Goal: Task Accomplishment & Management: Use online tool/utility

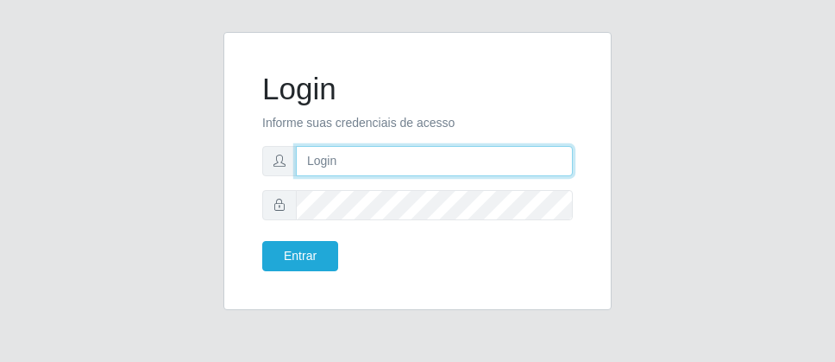
click at [355, 159] on input "text" at bounding box center [434, 161] width 277 height 30
type input "[PERSON_NAME]"
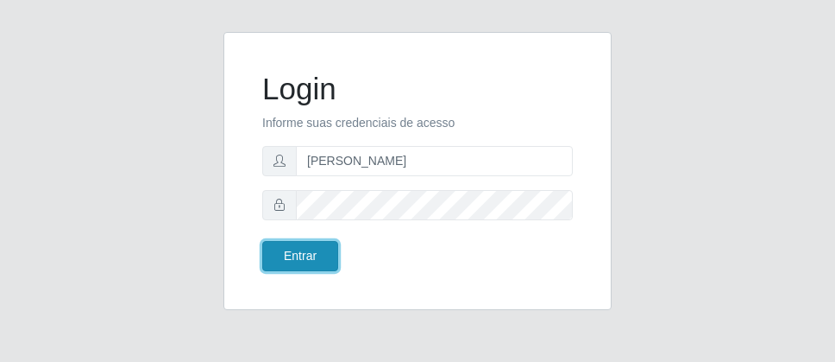
click at [280, 255] on button "Entrar" at bounding box center [300, 256] width 76 height 30
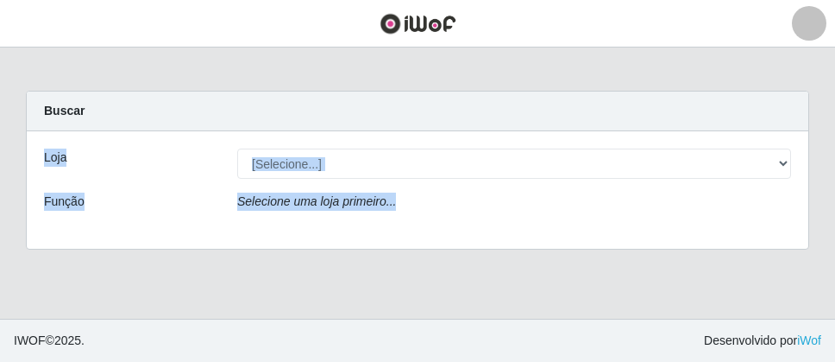
drag, startPoint x: 834, startPoint y: 118, endPoint x: 834, endPoint y: 297, distance: 178.6
click at [834, 297] on main "Carregando... Buscar Loja [Selecione...] Divino Fogão - Campina Grande Função S…" at bounding box center [417, 182] width 835 height 271
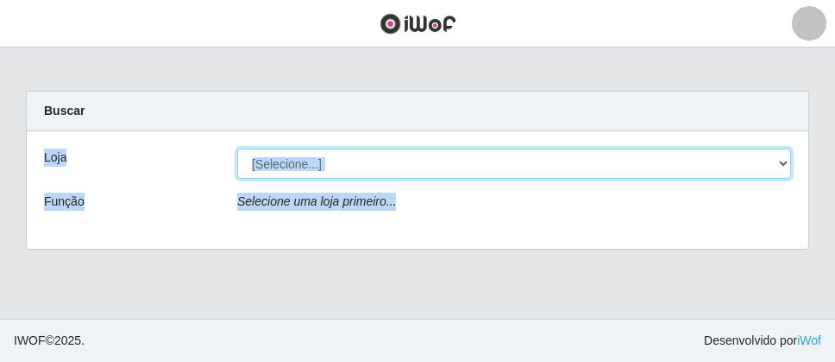
click at [505, 178] on select "[Selecione...] Divino Fogão - [GEOGRAPHIC_DATA]" at bounding box center [514, 163] width 554 height 30
select select "499"
click at [237, 148] on select "[Selecione...] Divino Fogão - [GEOGRAPHIC_DATA]" at bounding box center [514, 163] width 554 height 30
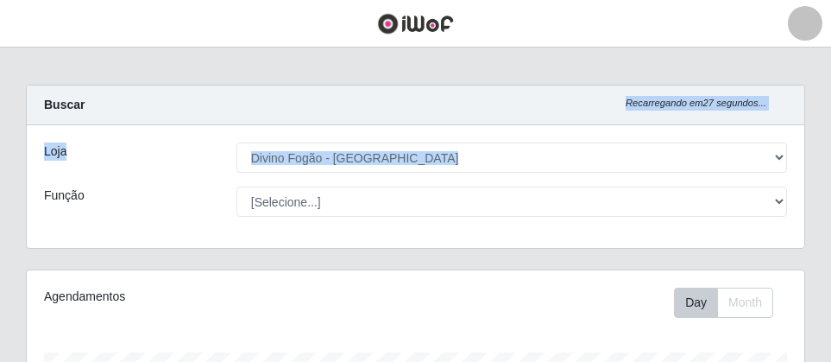
scroll to position [323, 0]
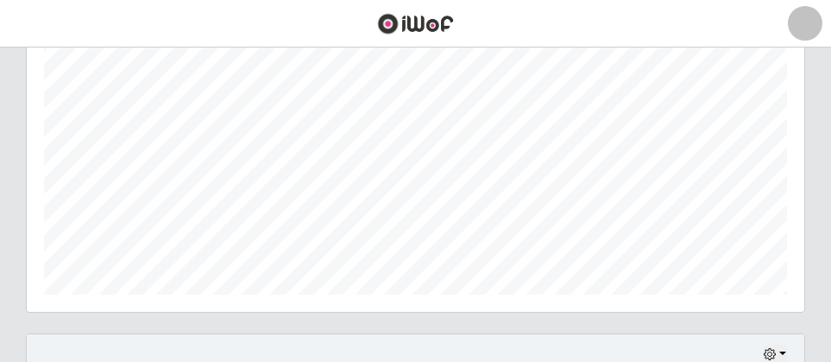
drag, startPoint x: 830, startPoint y: 147, endPoint x: 834, endPoint y: 291, distance: 144.2
click at [831, 291] on html "Perfil Alterar Senha Sair Dashboard Configurações Gerais Lojas Sair Carregando.…" at bounding box center [415, 312] width 831 height 1270
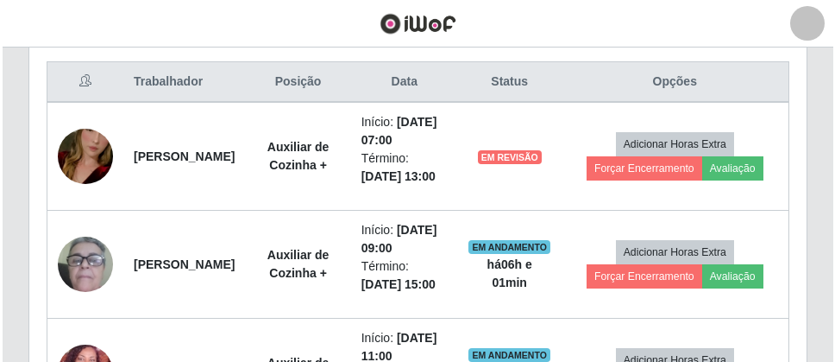
scroll to position [715, 0]
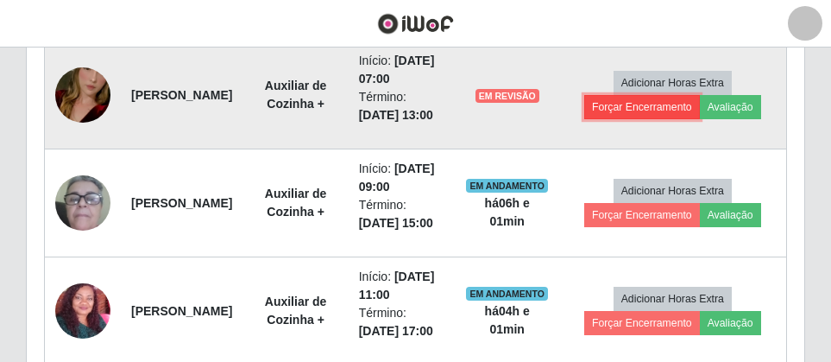
click at [650, 111] on button "Forçar Encerramento" at bounding box center [642, 107] width 116 height 24
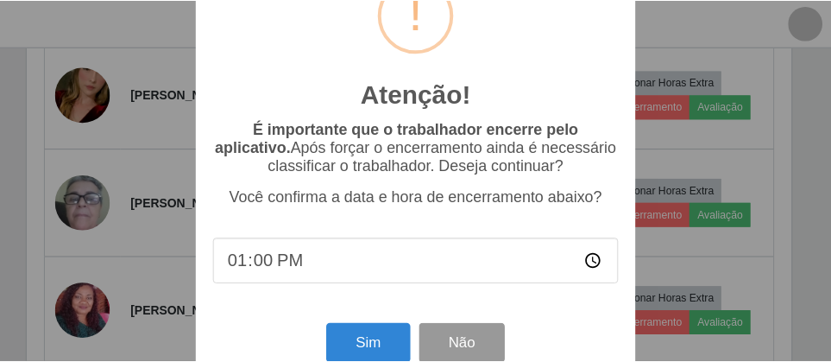
scroll to position [66, 0]
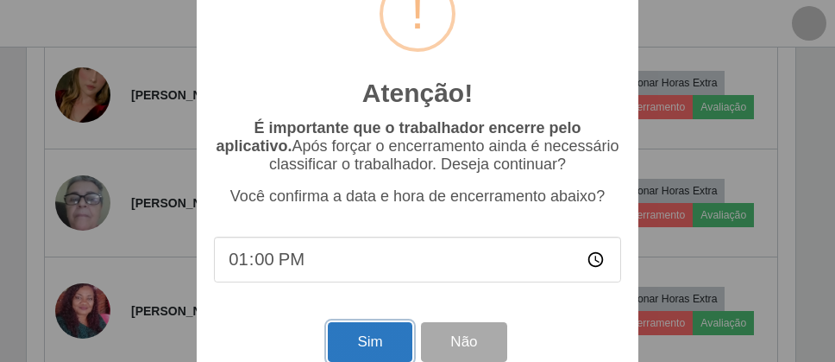
click at [387, 356] on button "Sim" at bounding box center [370, 342] width 84 height 41
click at [387, 356] on div "Atenção! × É importante que o trabalhador encerre pelo aplicativo. Após forçar …" at bounding box center [418, 162] width 442 height 443
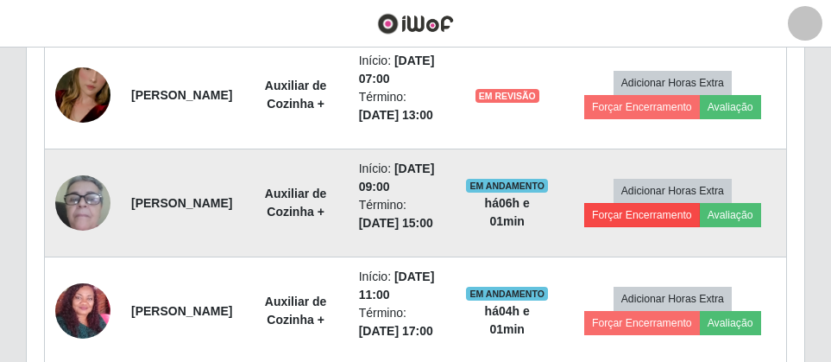
scroll to position [358, 769]
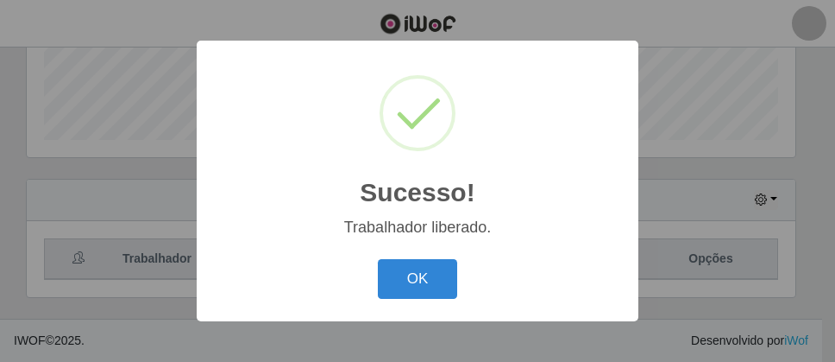
click at [634, 242] on div "Sucesso! × Trabalhador liberado. OK Cancel" at bounding box center [417, 181] width 835 height 362
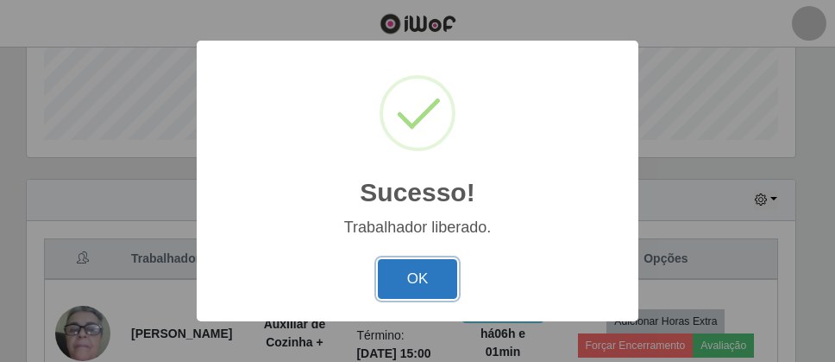
click at [417, 279] on button "OK" at bounding box center [418, 279] width 80 height 41
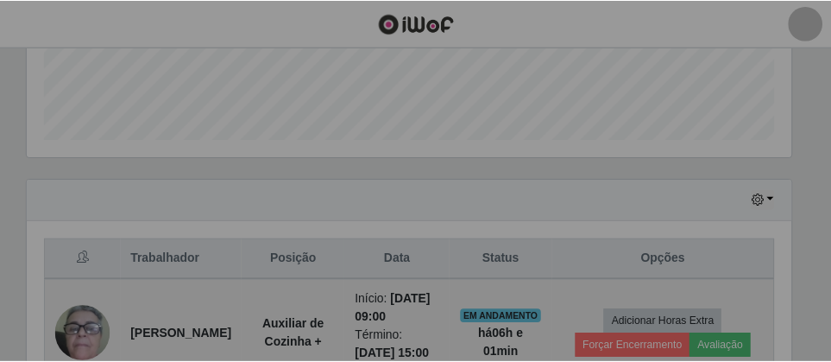
scroll to position [358, 778]
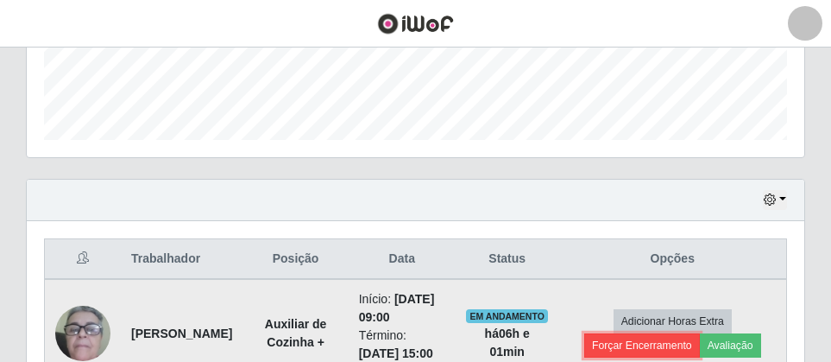
click at [629, 354] on button "Forçar Encerramento" at bounding box center [642, 345] width 116 height 24
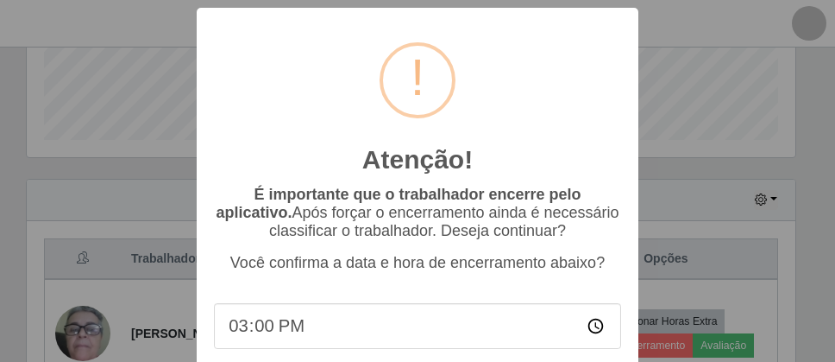
scroll to position [110, 0]
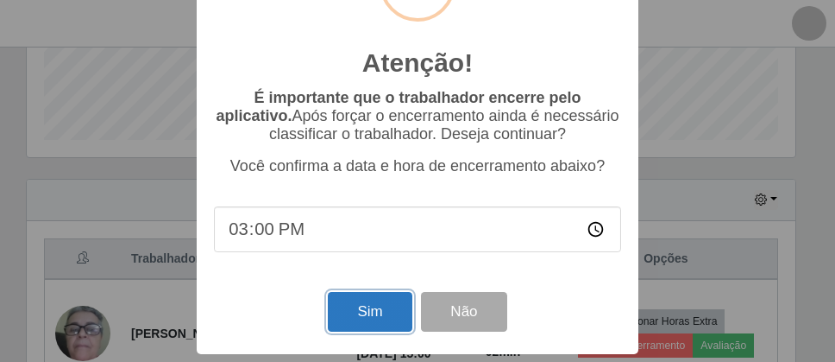
click at [381, 307] on button "Sim" at bounding box center [370, 312] width 84 height 41
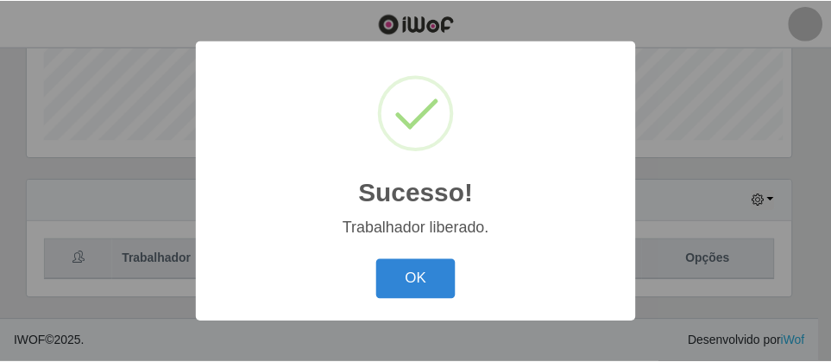
scroll to position [358, 769]
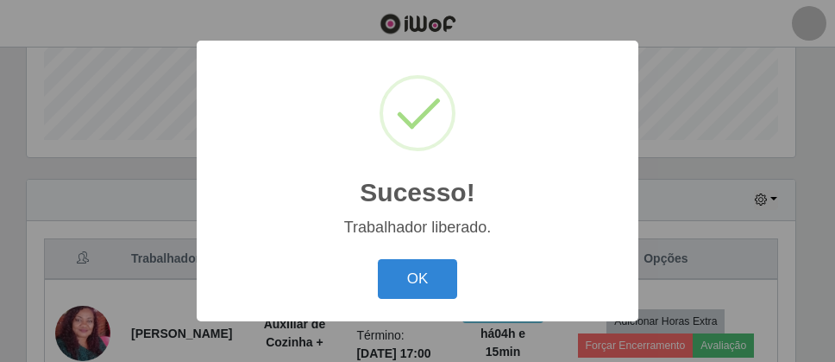
click at [434, 291] on button "OK" at bounding box center [418, 279] width 80 height 41
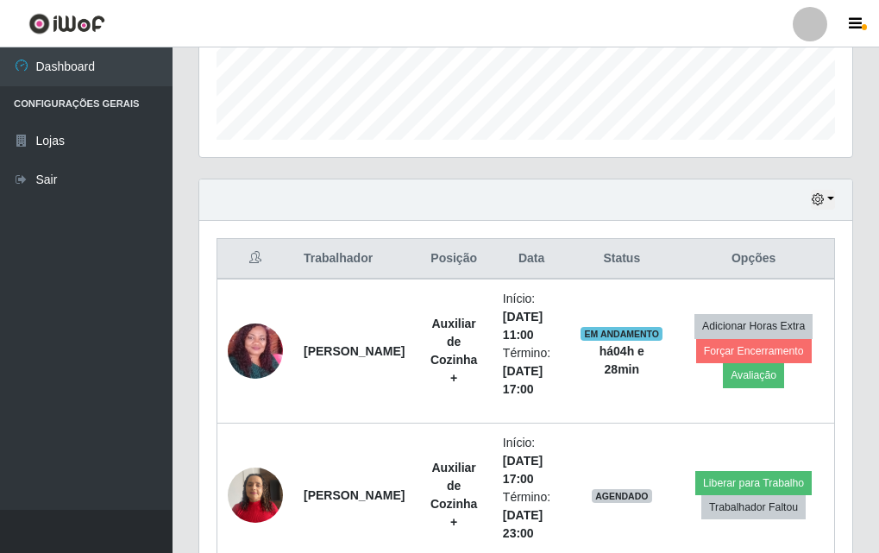
scroll to position [574, 0]
